Goal: Obtain resource: Download file/media

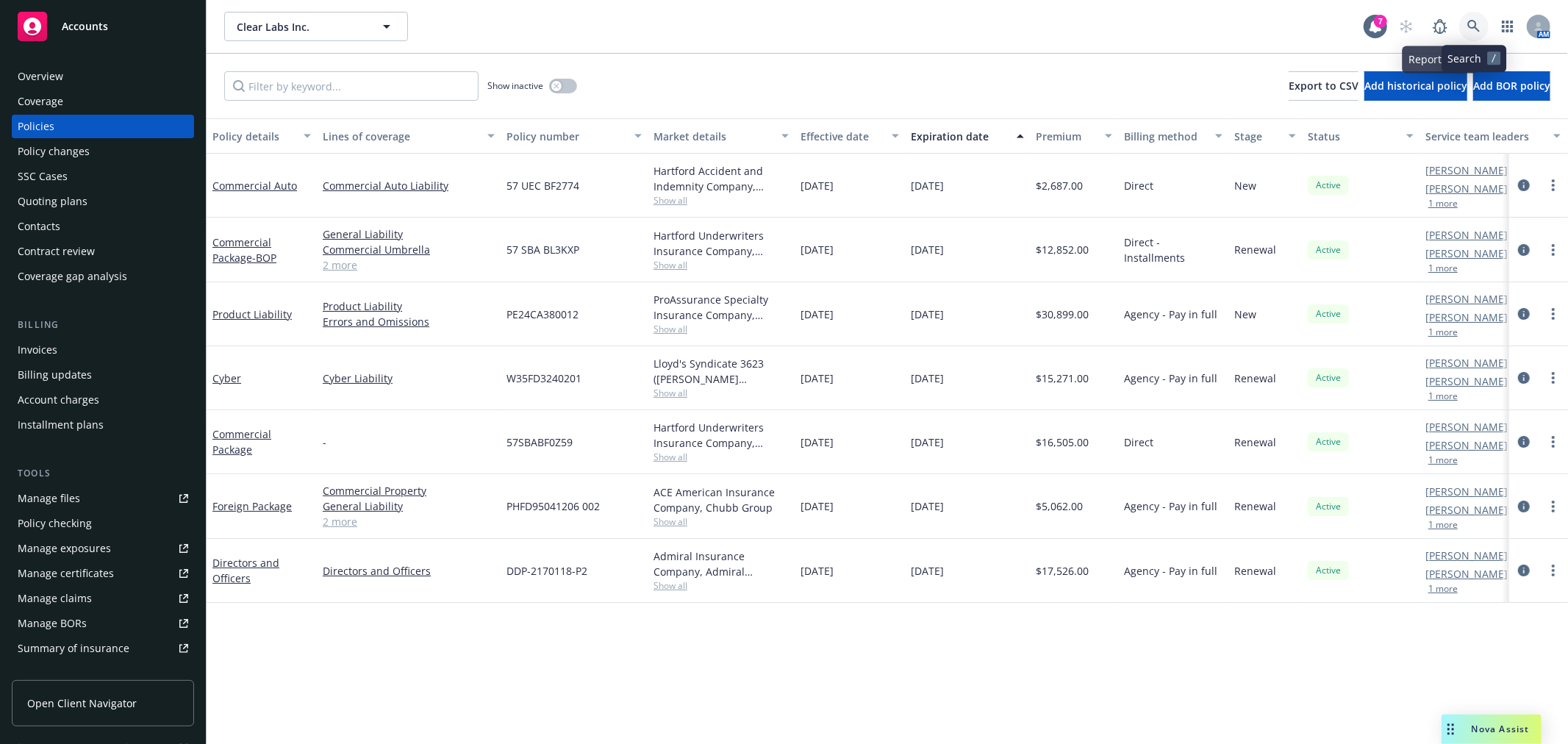
click at [1478, 21] on icon at bounding box center [1474, 26] width 14 height 14
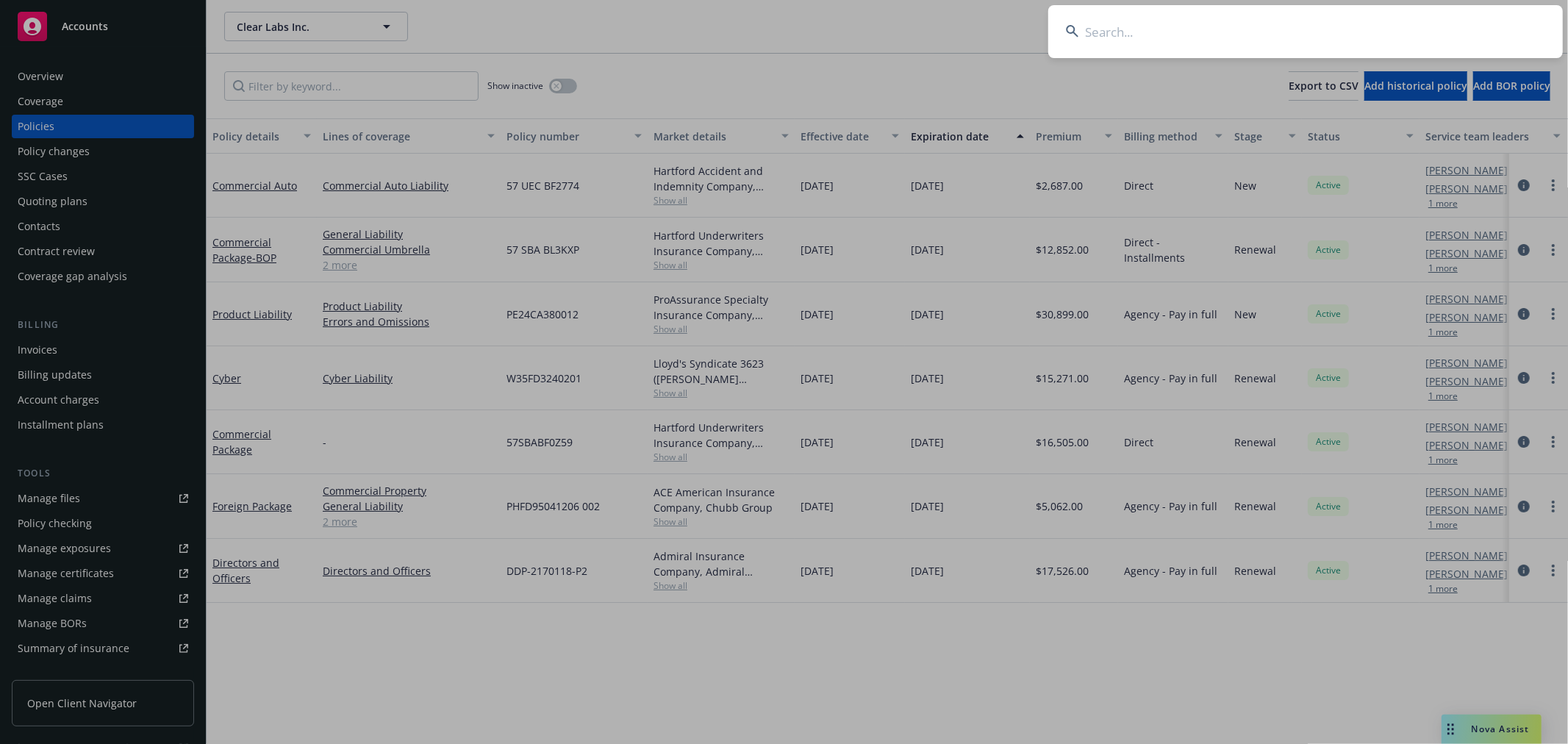
click at [1207, 21] on input at bounding box center [1305, 32] width 514 height 53
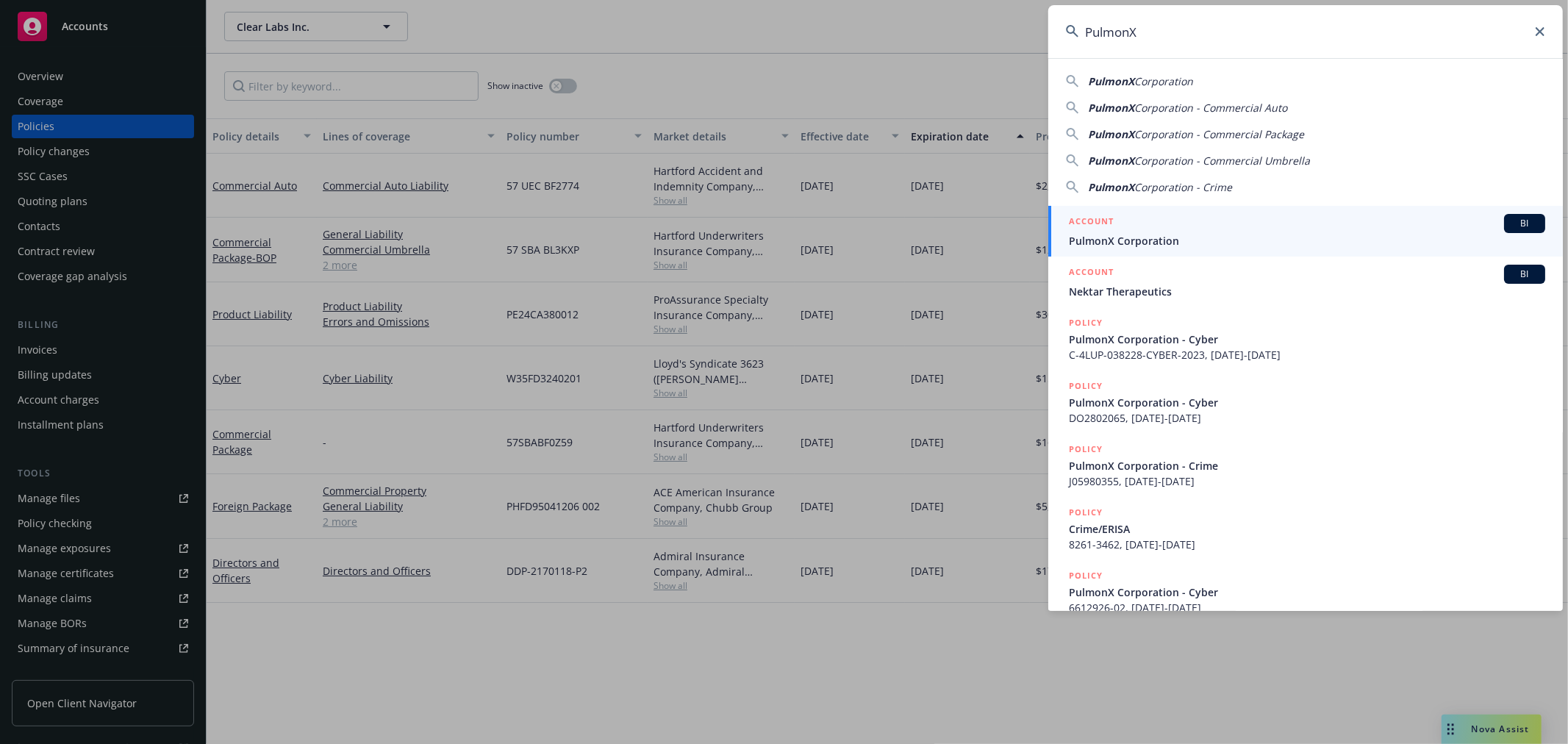
type input "PulmonX"
click at [1116, 239] on span "PulmonX Corporation" at bounding box center [1307, 240] width 476 height 15
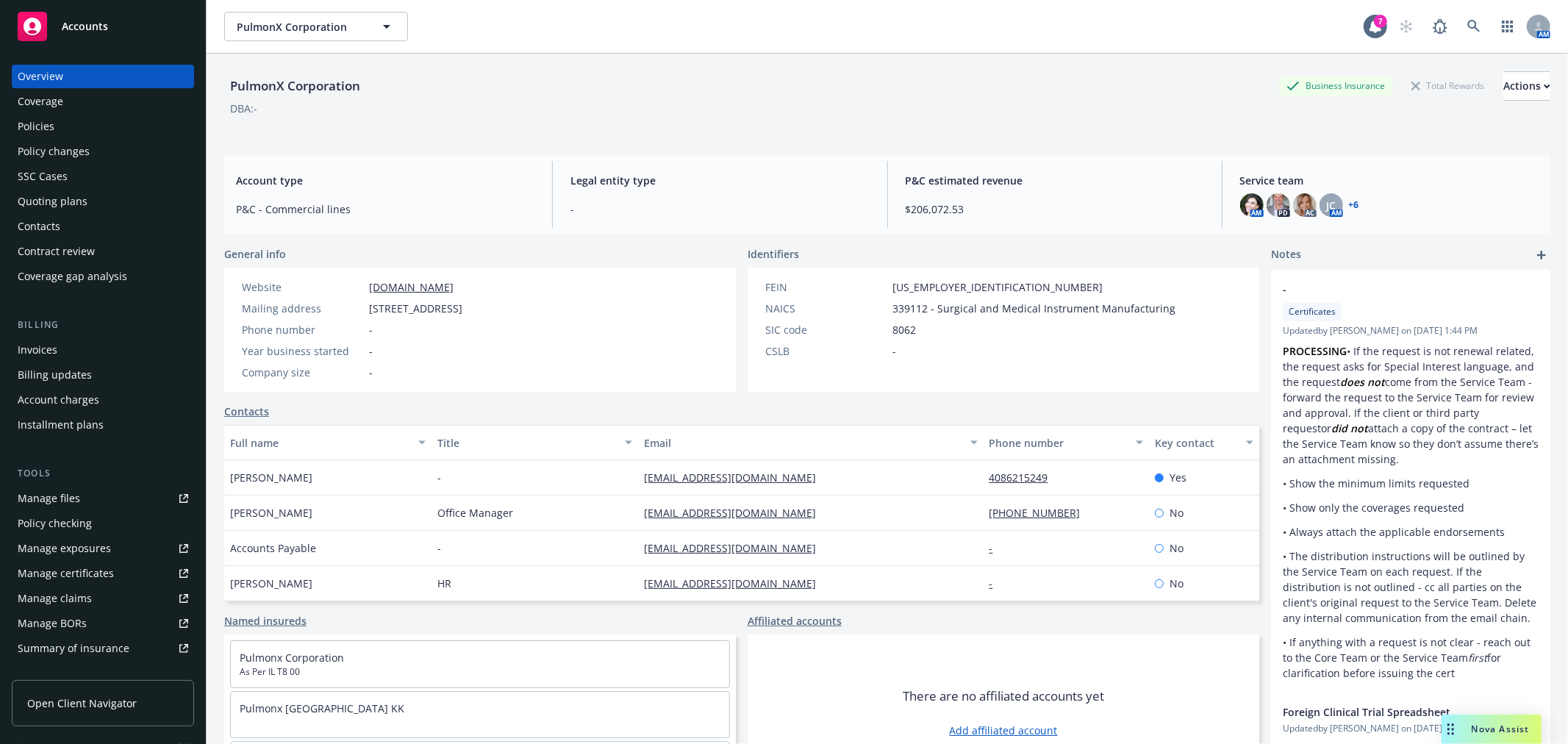
click at [40, 130] on div "Policies" at bounding box center [35, 126] width 37 height 24
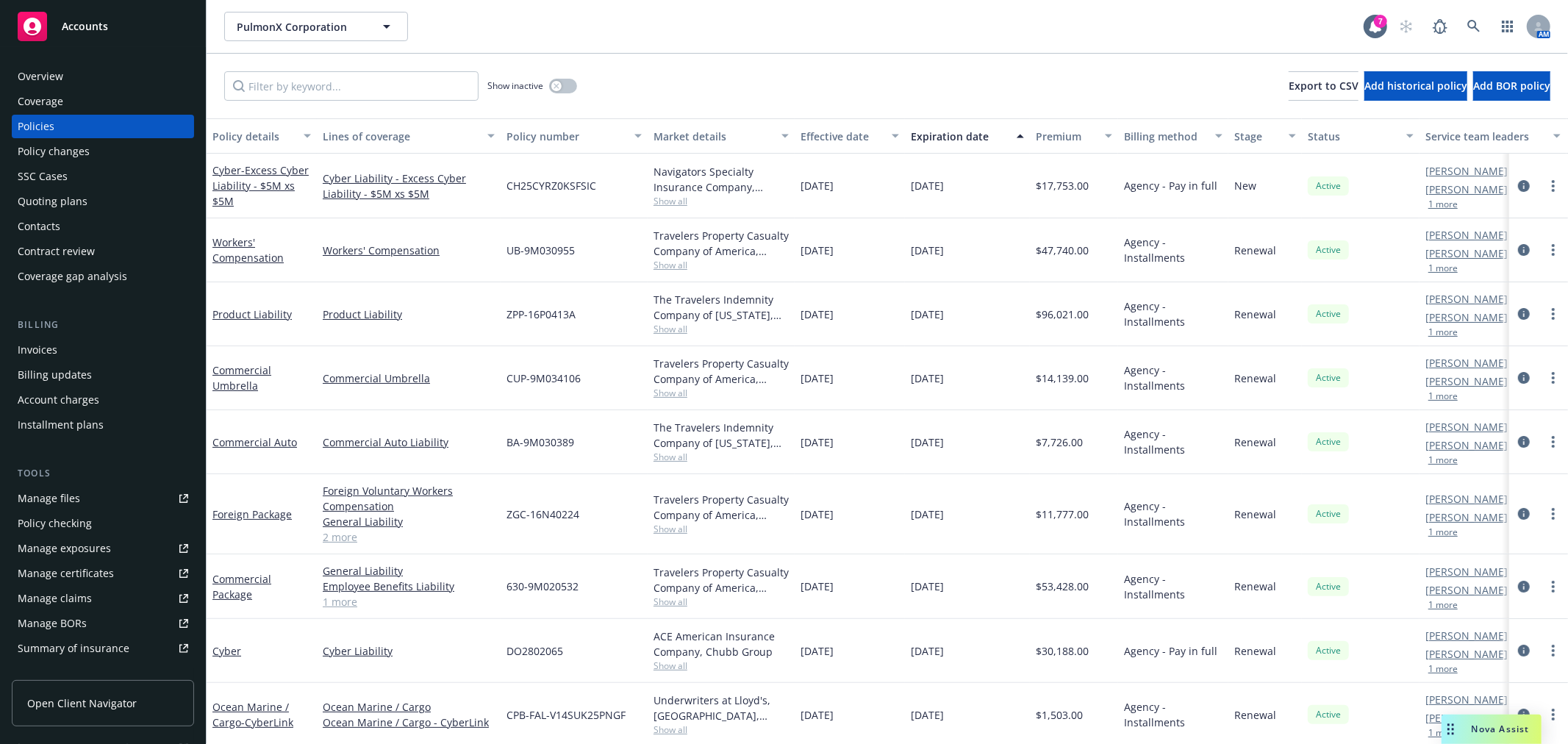
click at [1510, 734] on span "Nova Assist" at bounding box center [1501, 729] width 58 height 13
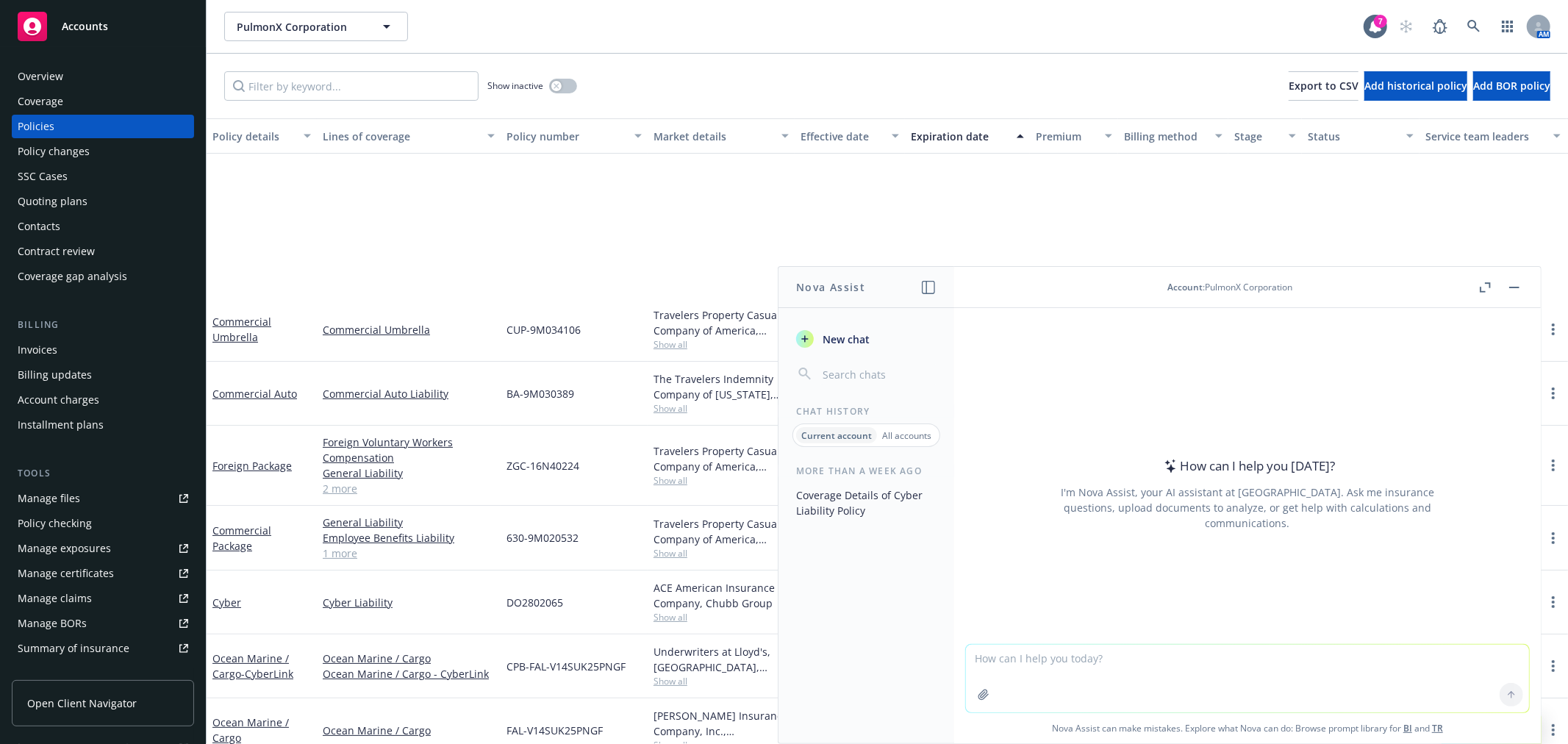
scroll to position [245, 0]
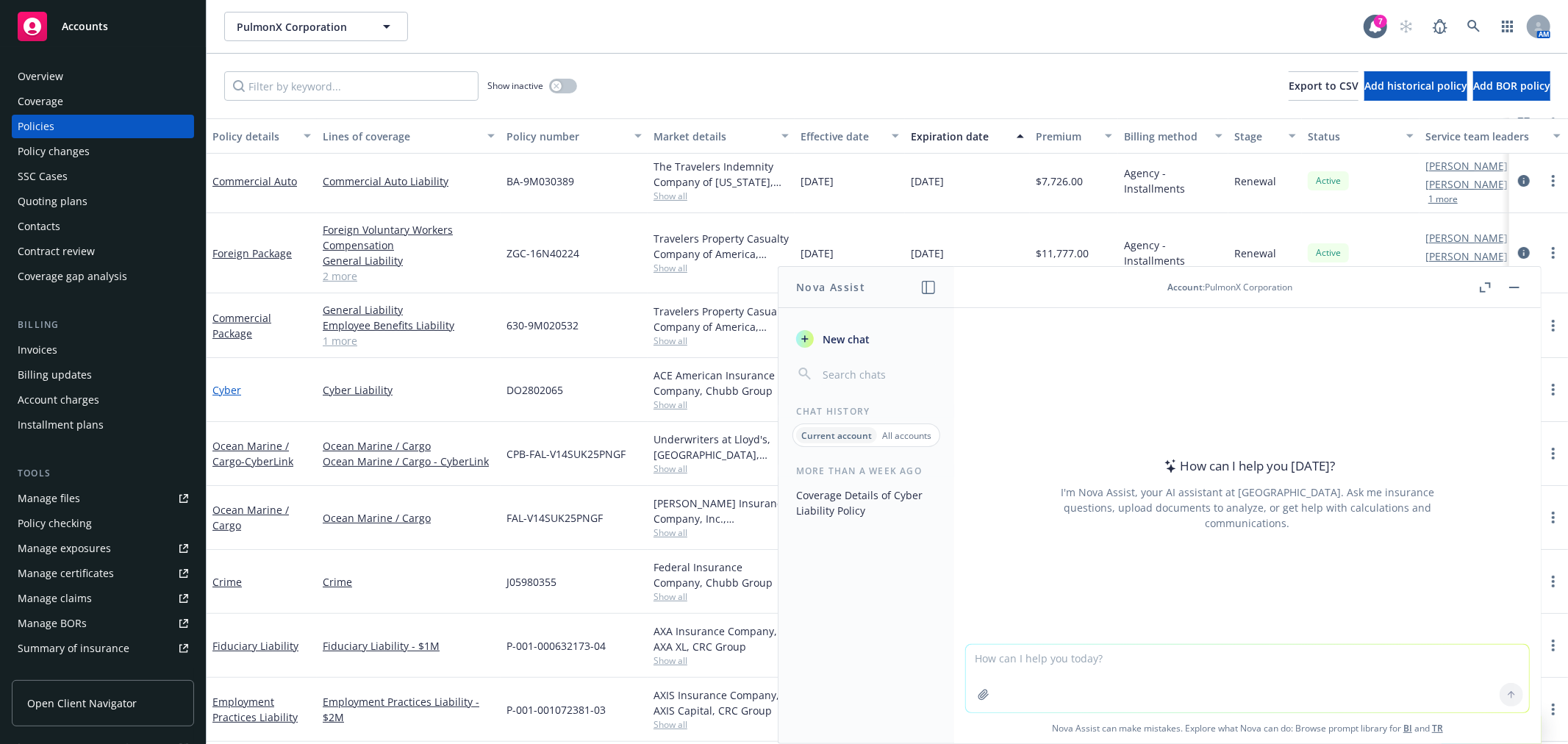
click at [230, 390] on link "Cyber" at bounding box center [227, 389] width 29 height 14
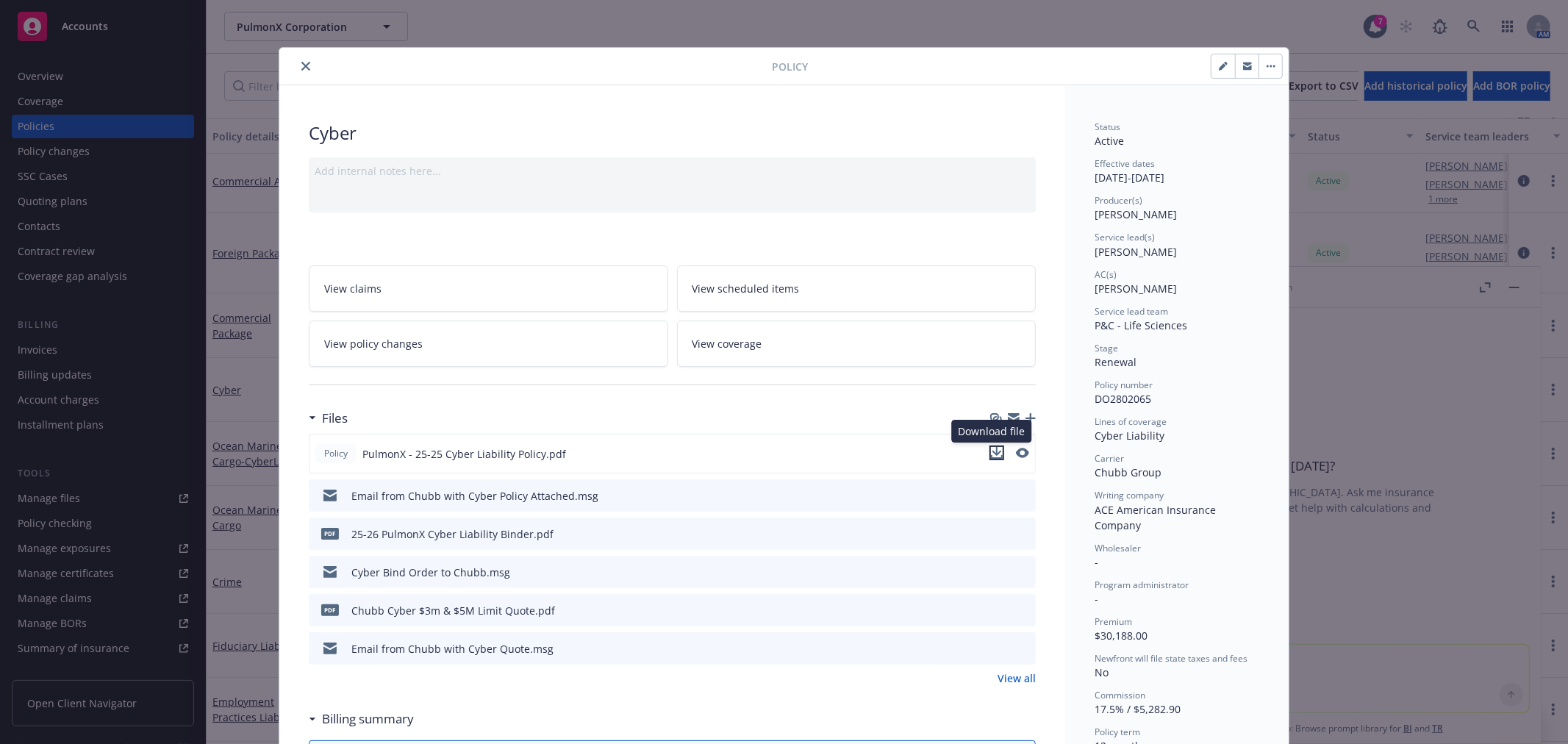
click at [991, 454] on icon "download file" at bounding box center [996, 453] width 12 height 12
click at [289, 66] on div at bounding box center [528, 65] width 486 height 17
click at [297, 66] on button "close" at bounding box center [305, 65] width 17 height 17
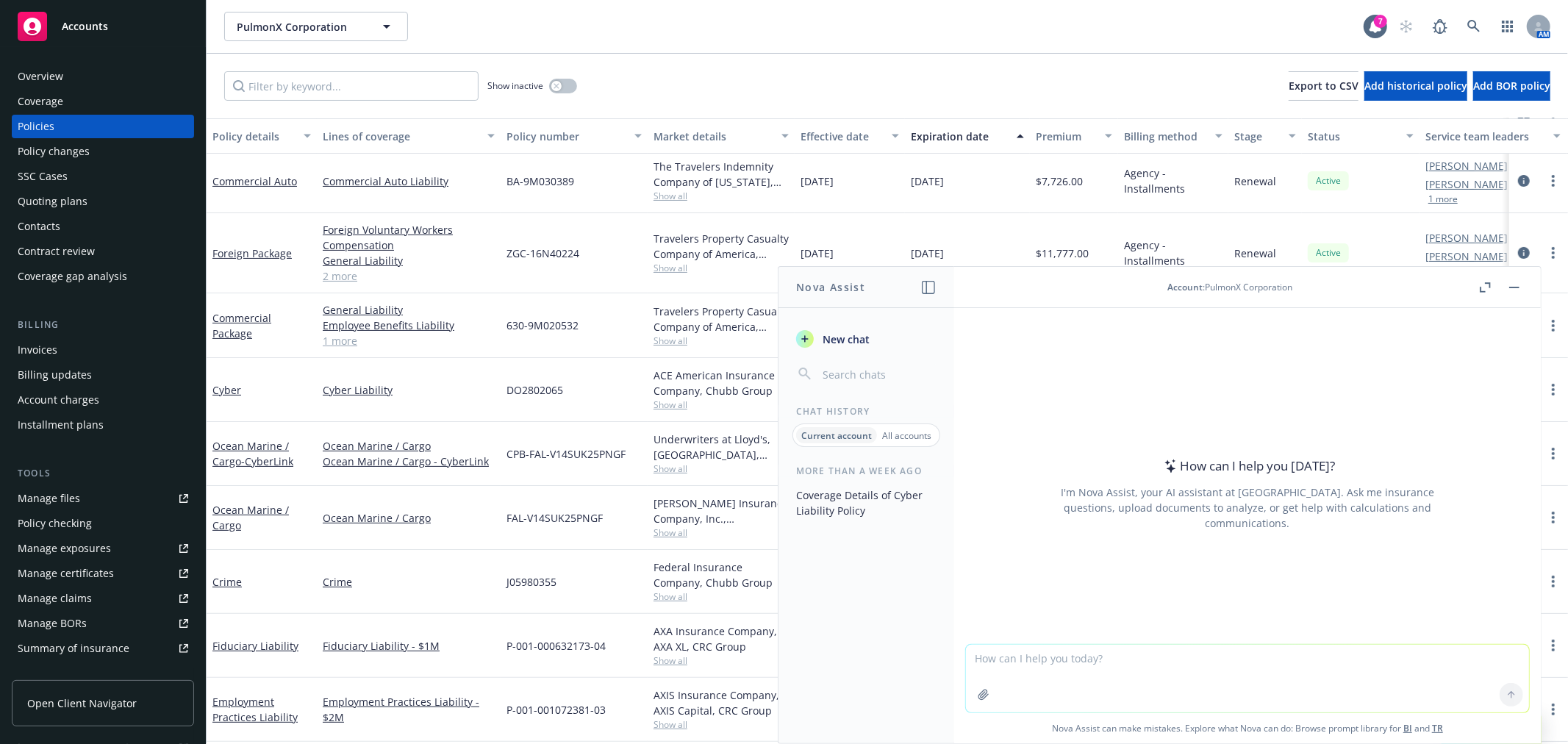
click at [1112, 663] on textarea at bounding box center [1248, 679] width 564 height 68
paste textarea "including but not limited to coverage for (i) restoring lost or damaged data, s…"
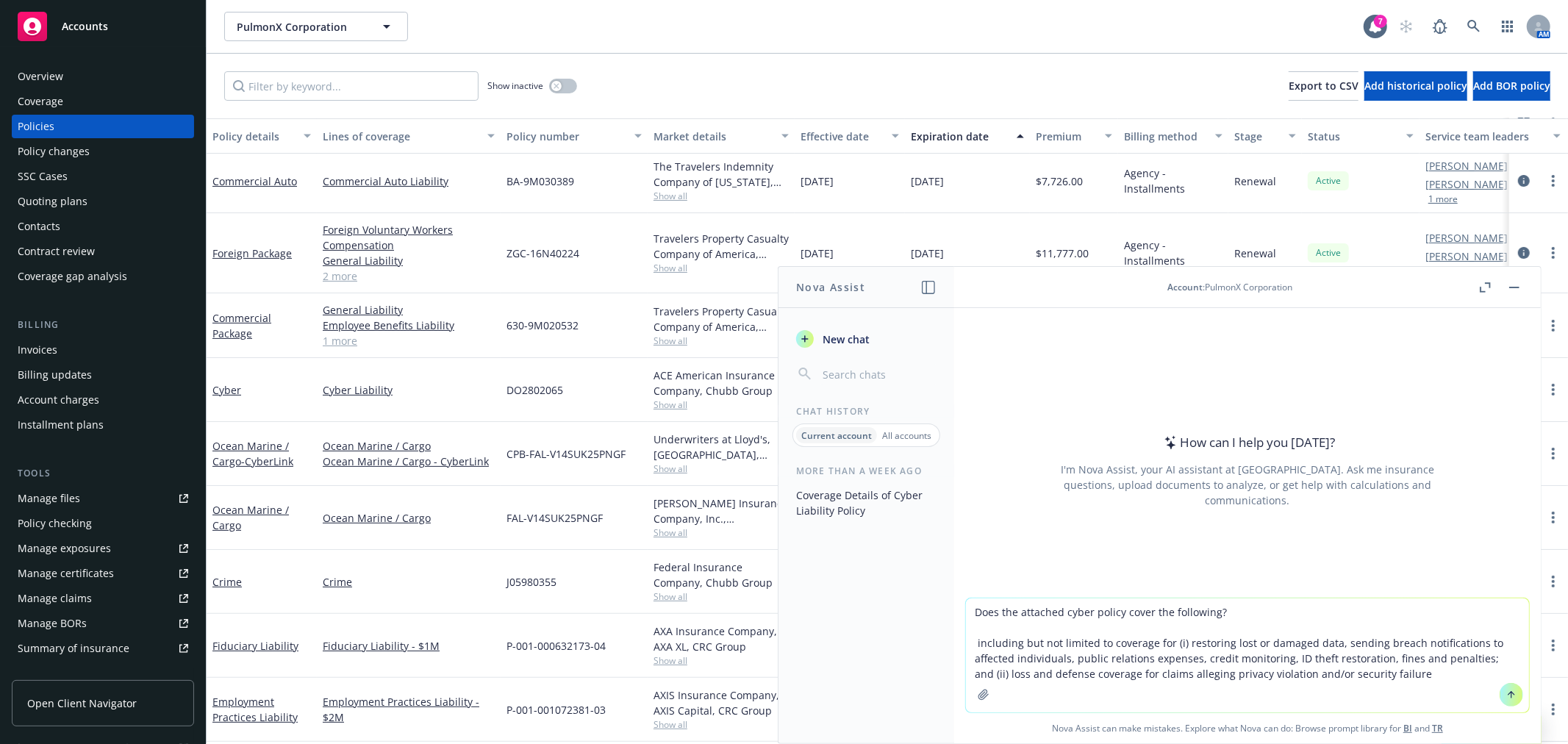
type textarea "Does the attached cyber policy cover the following? including but not limited t…"
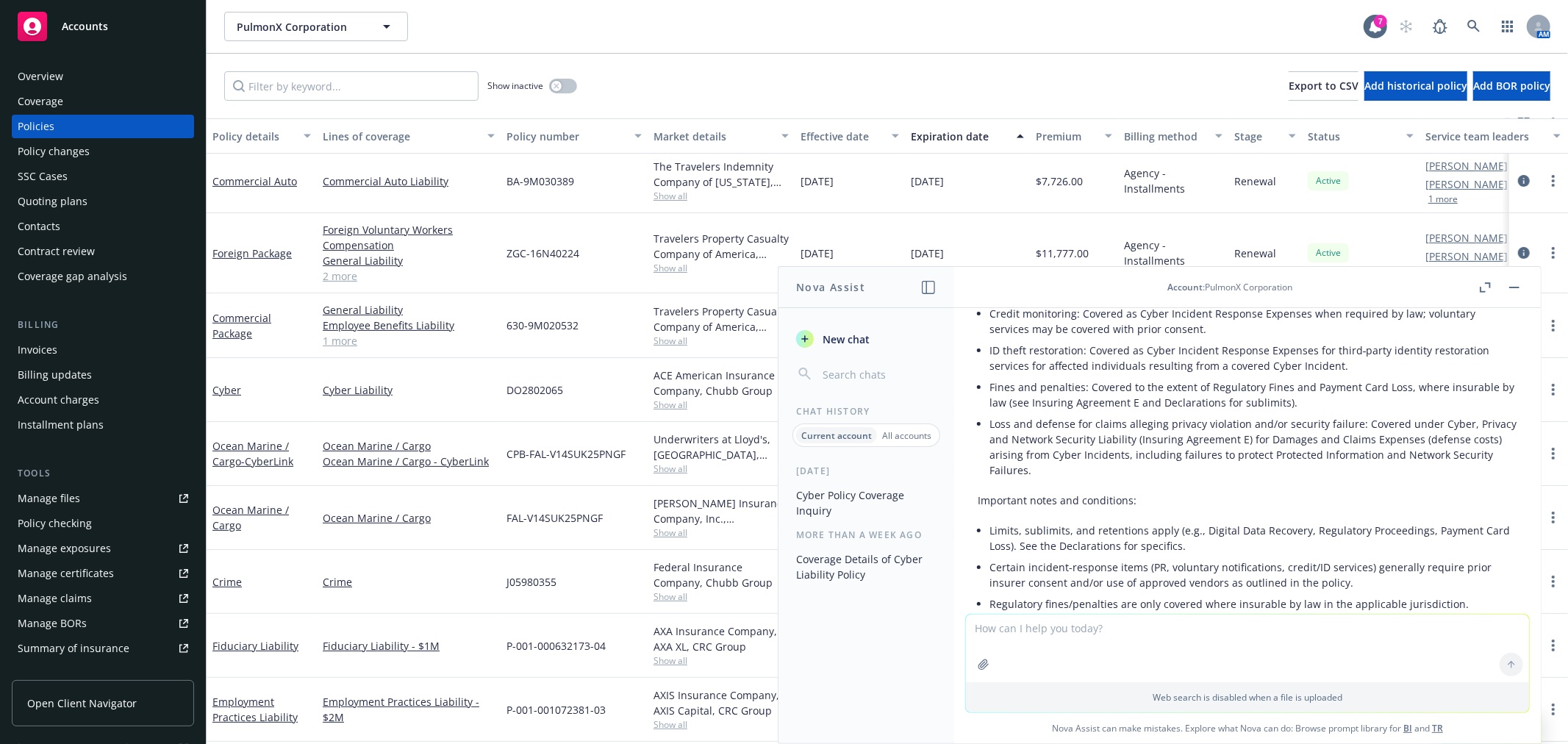
scroll to position [390, 0]
